Goal: Find specific fact: Find specific fact

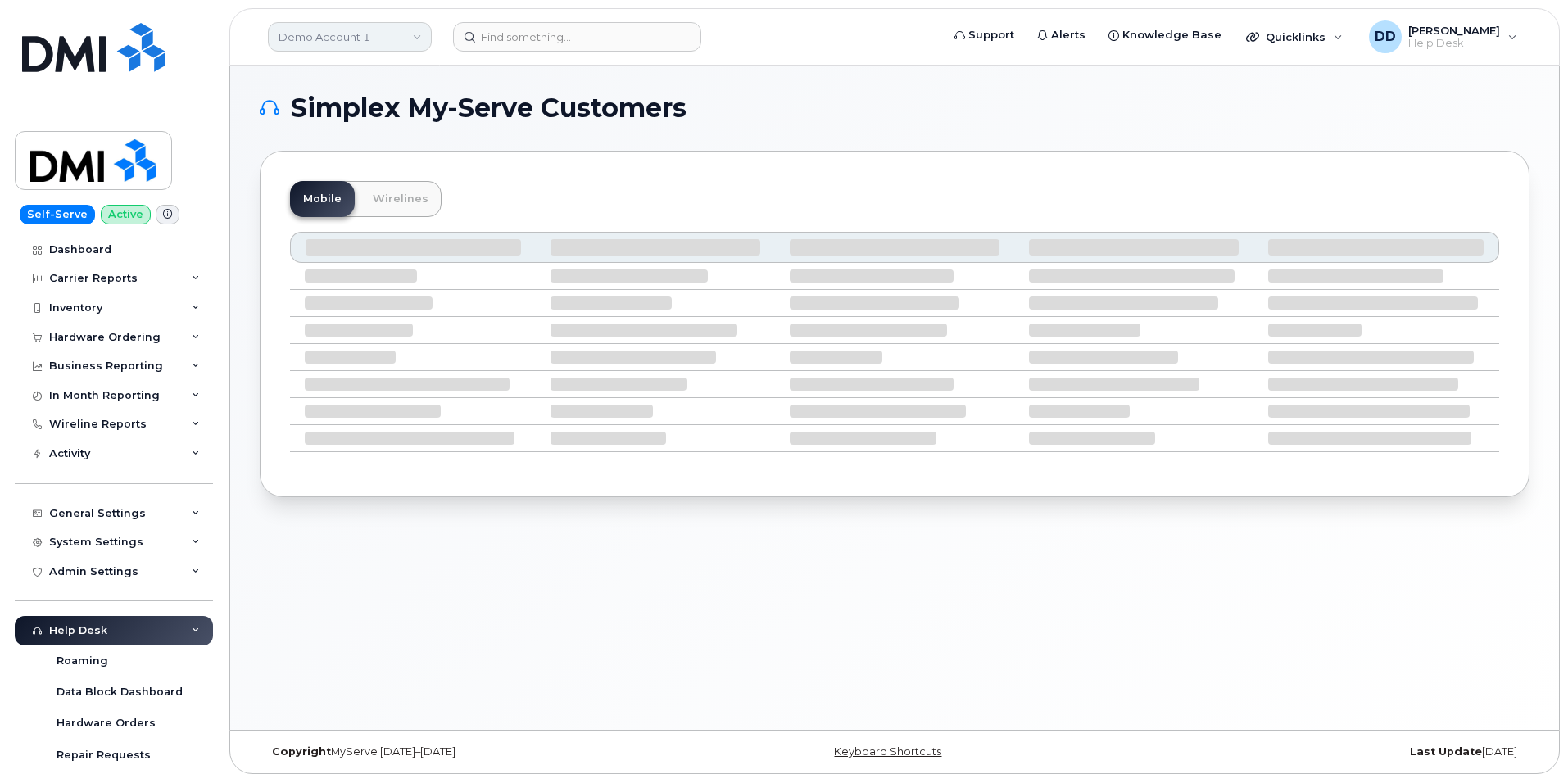
click at [392, 38] on link "Demo Account 1" at bounding box center [349, 36] width 163 height 30
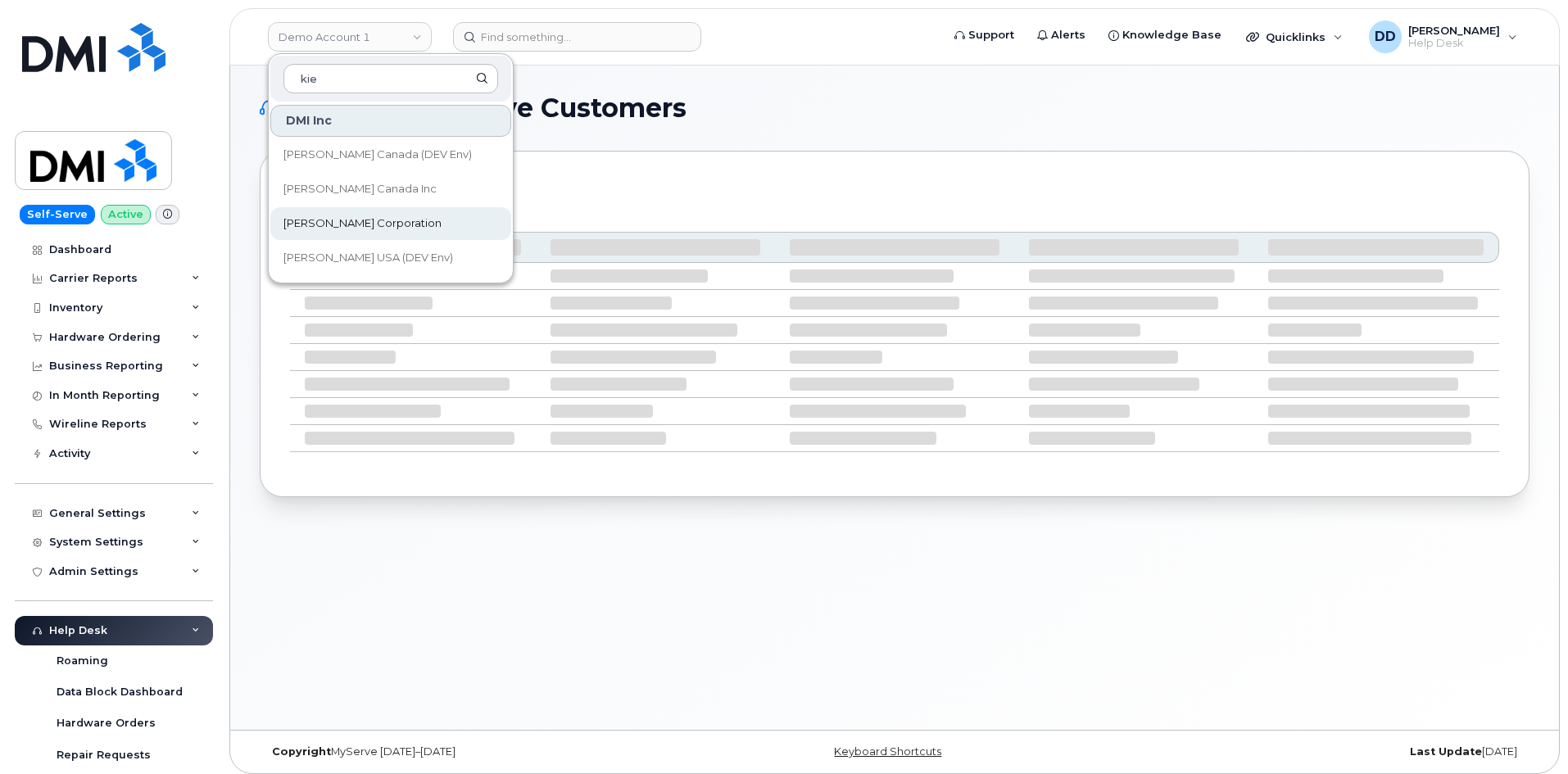
type input "kie"
click at [326, 227] on span "[PERSON_NAME] Corporation" at bounding box center [362, 223] width 158 height 16
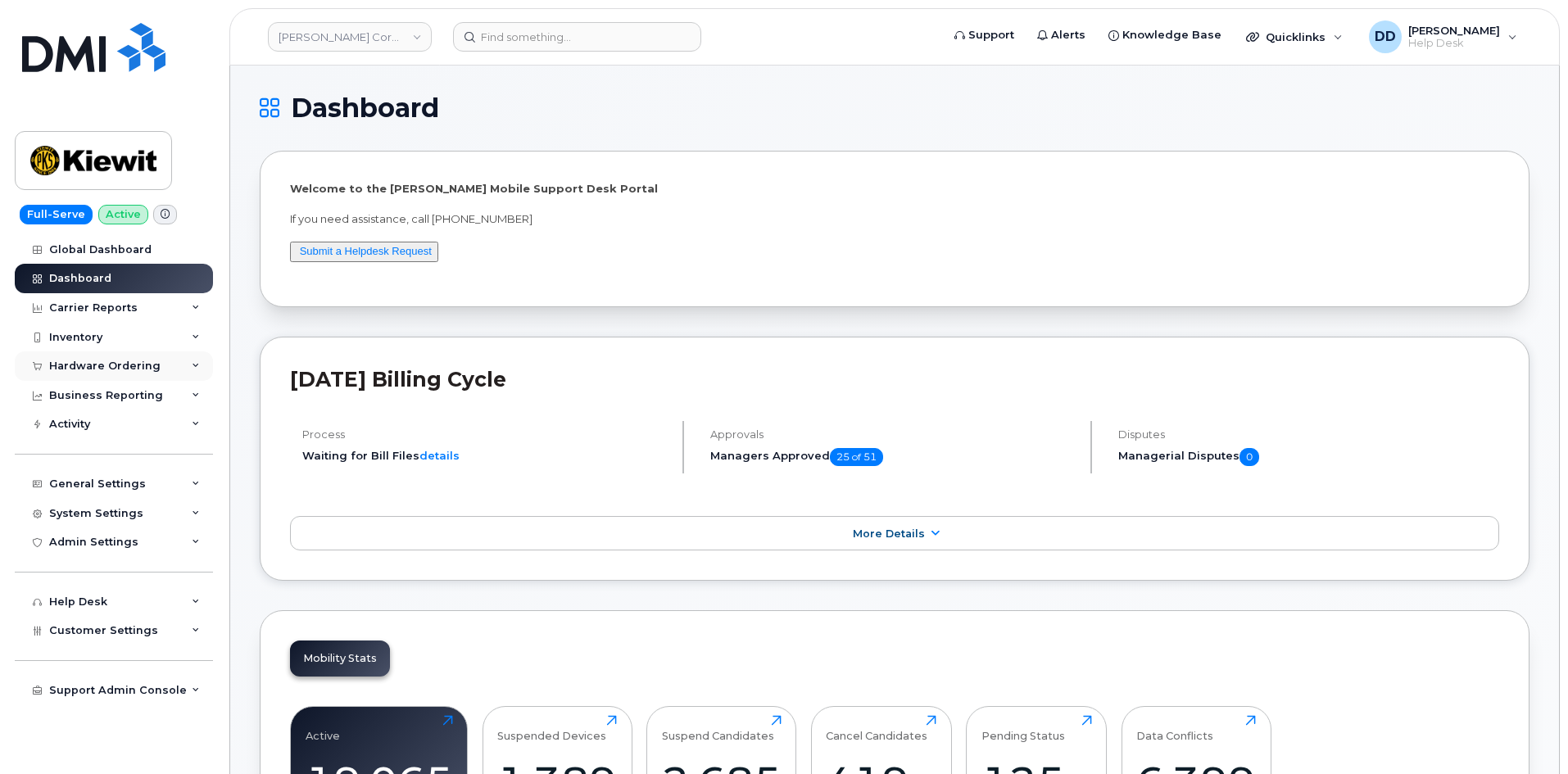
click at [111, 364] on div "Hardware Ordering" at bounding box center [104, 366] width 112 height 13
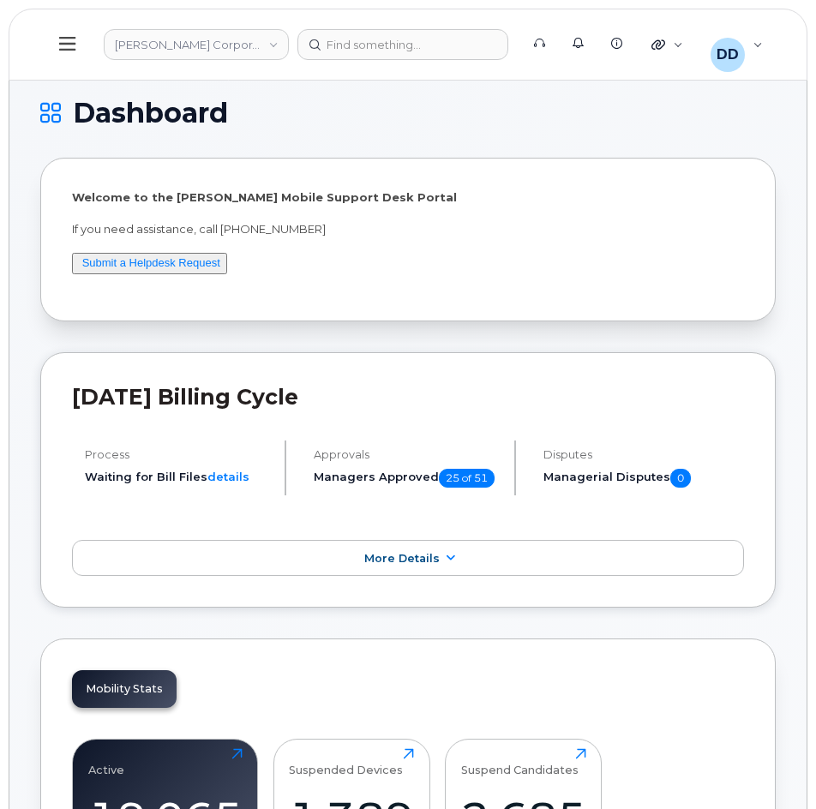
click at [69, 36] on icon at bounding box center [67, 43] width 16 height 19
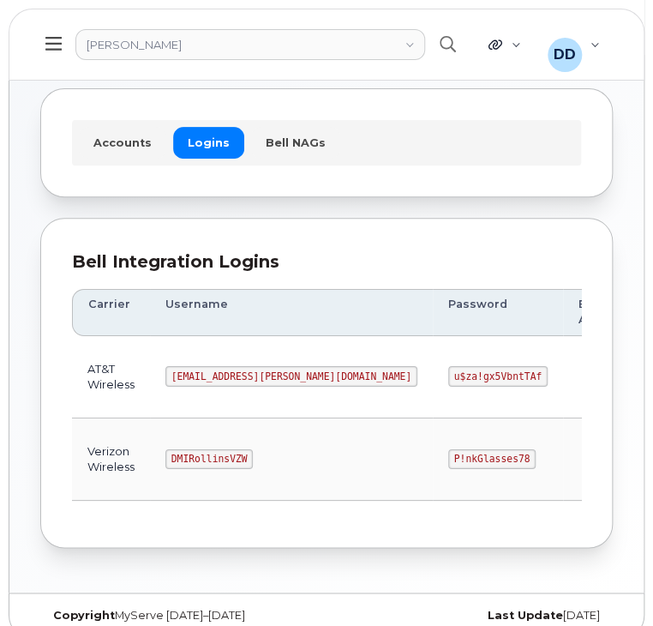
scroll to position [95, 0]
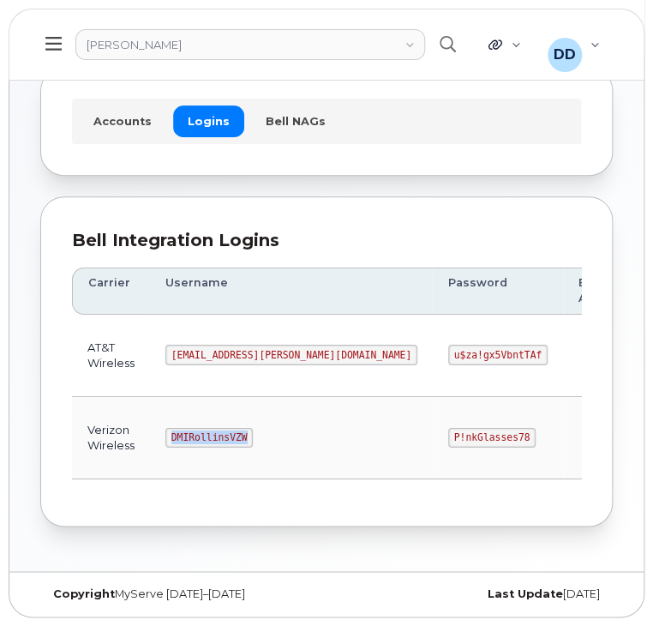
drag, startPoint x: 239, startPoint y: 438, endPoint x: 166, endPoint y: 439, distance: 72.9
click at [166, 439] on code "DMIRollinsVZW" at bounding box center [208, 438] width 87 height 21
copy code "DMIRollinsVZW"
drag, startPoint x: 391, startPoint y: 435, endPoint x: 316, endPoint y: 436, distance: 74.6
click at [448, 436] on code "P!nkGlasses78" at bounding box center [491, 438] width 87 height 21
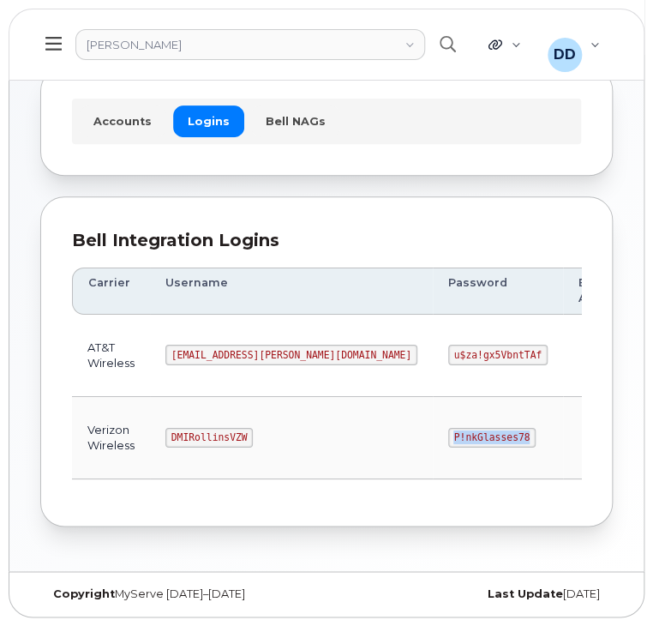
copy code "P!nkGlasses78"
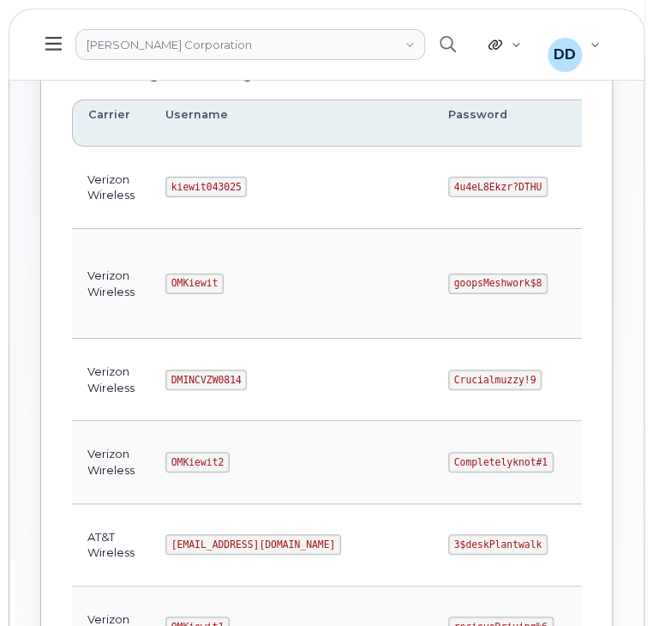
scroll to position [262, 0]
drag, startPoint x: 234, startPoint y: 183, endPoint x: 168, endPoint y: 183, distance: 66.0
click at [168, 183] on code "kiewit043025" at bounding box center [205, 186] width 81 height 21
copy code "kiewit043025"
drag, startPoint x: 455, startPoint y: 184, endPoint x: 374, endPoint y: 183, distance: 81.4
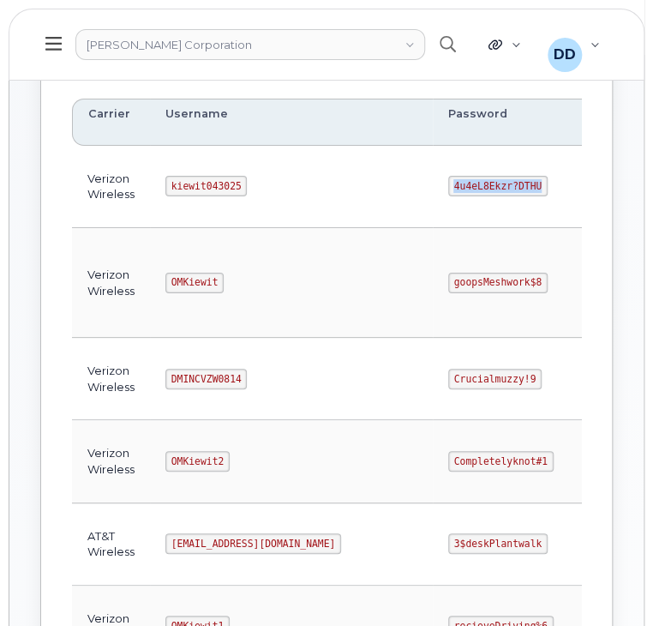
click at [448, 183] on code "4u4eL8Ekzr?DTHU" at bounding box center [497, 186] width 99 height 21
copy code "4u4eL8Ekzr?DTHU"
